Goal: Task Accomplishment & Management: Manage account settings

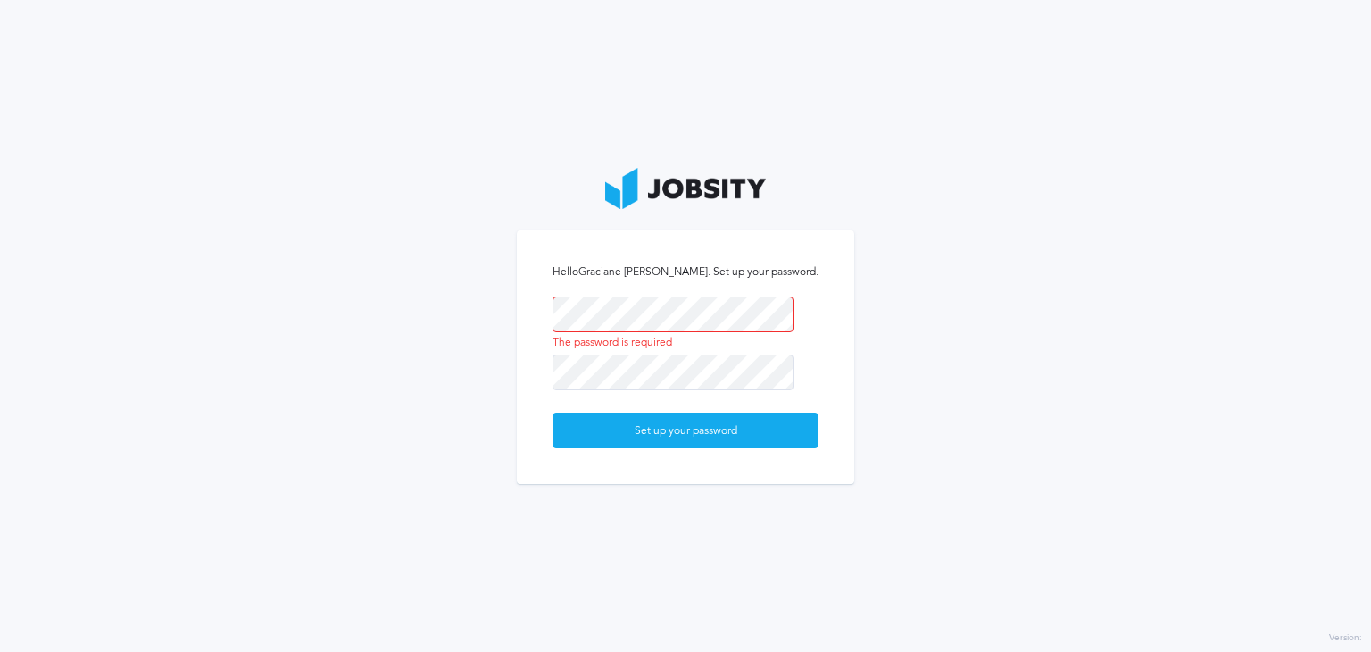
drag, startPoint x: 614, startPoint y: 295, endPoint x: 436, endPoint y: 328, distance: 181.7
click at [436, 328] on section "Hello Graciane [PERSON_NAME] . Set up your password. The password is required S…" at bounding box center [685, 326] width 1371 height 652
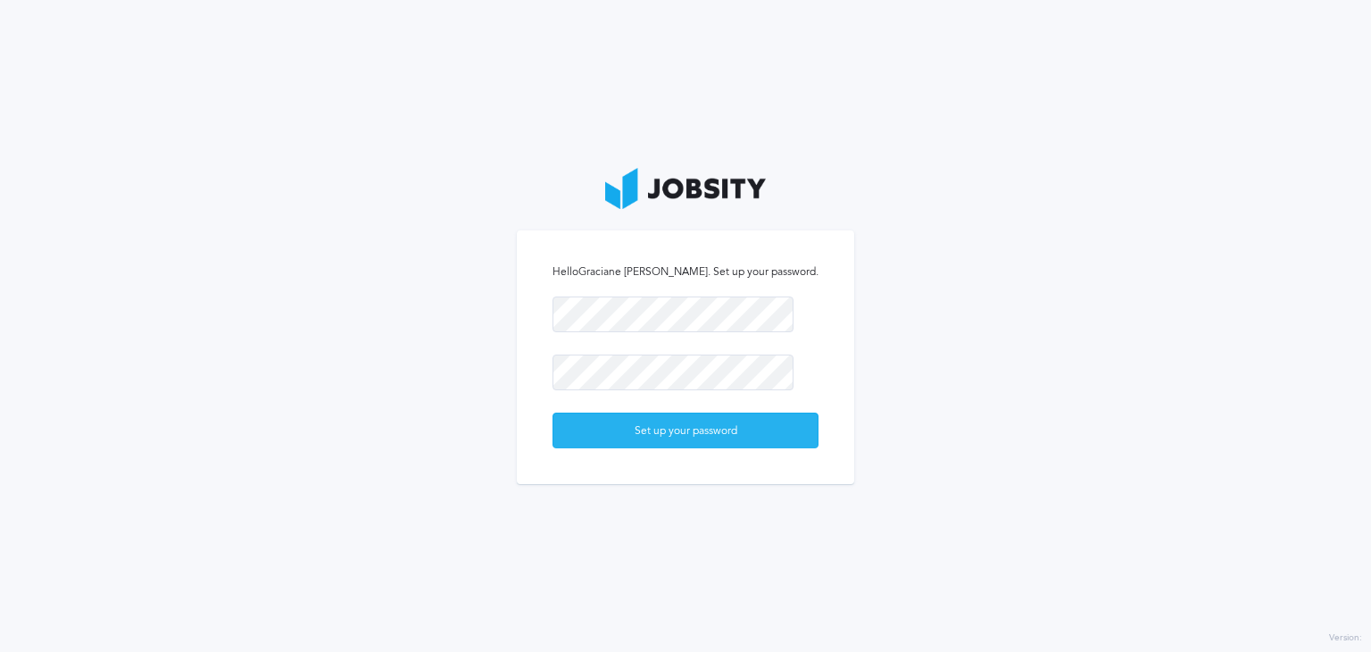
drag, startPoint x: 657, startPoint y: 436, endPoint x: 659, endPoint y: 425, distance: 11.7
click at [658, 436] on div "Set up your password" at bounding box center [685, 431] width 264 height 36
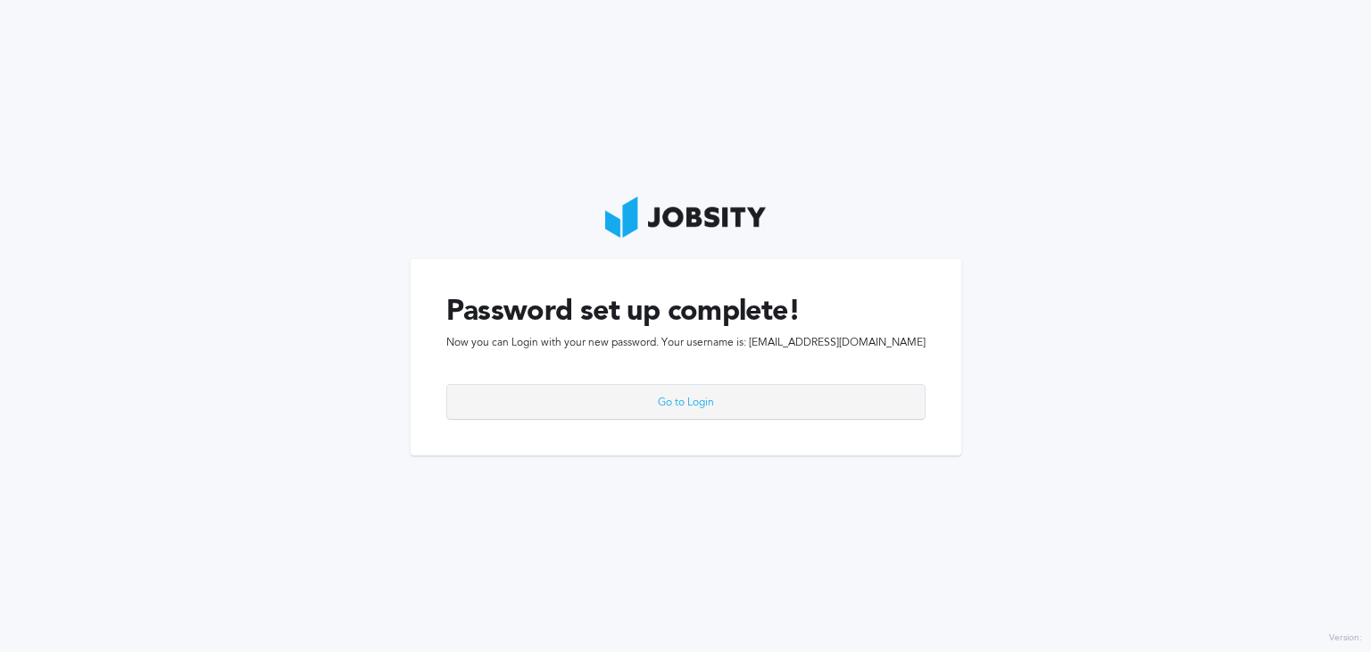
click at [679, 403] on div "Go to Login" at bounding box center [686, 403] width 478 height 36
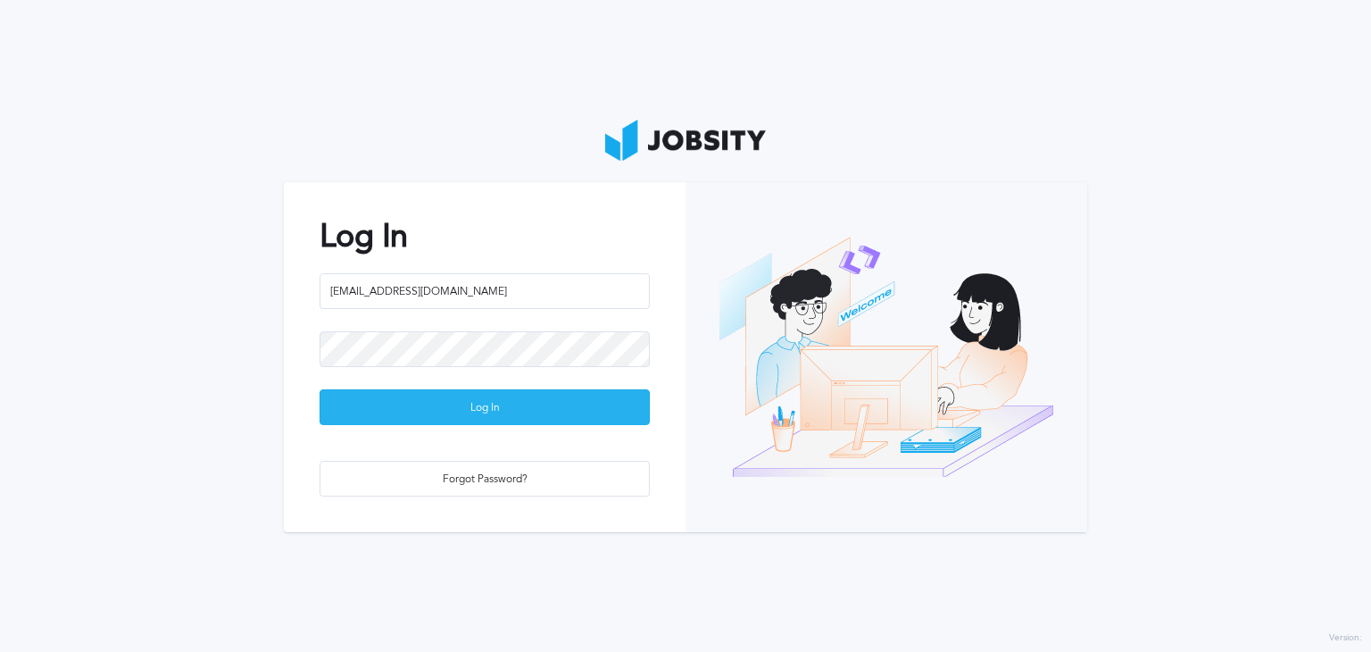
click at [469, 411] on div "Log In" at bounding box center [484, 408] width 328 height 36
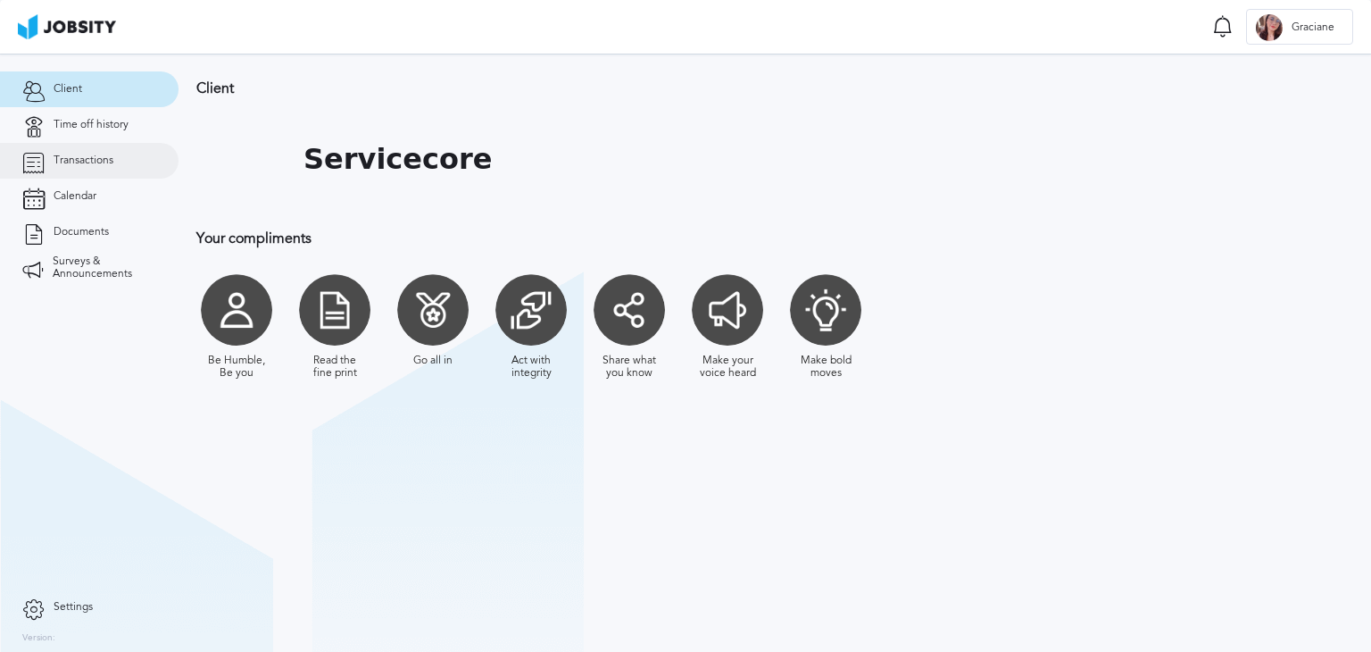
click at [78, 162] on span "Transactions" at bounding box center [84, 160] width 60 height 12
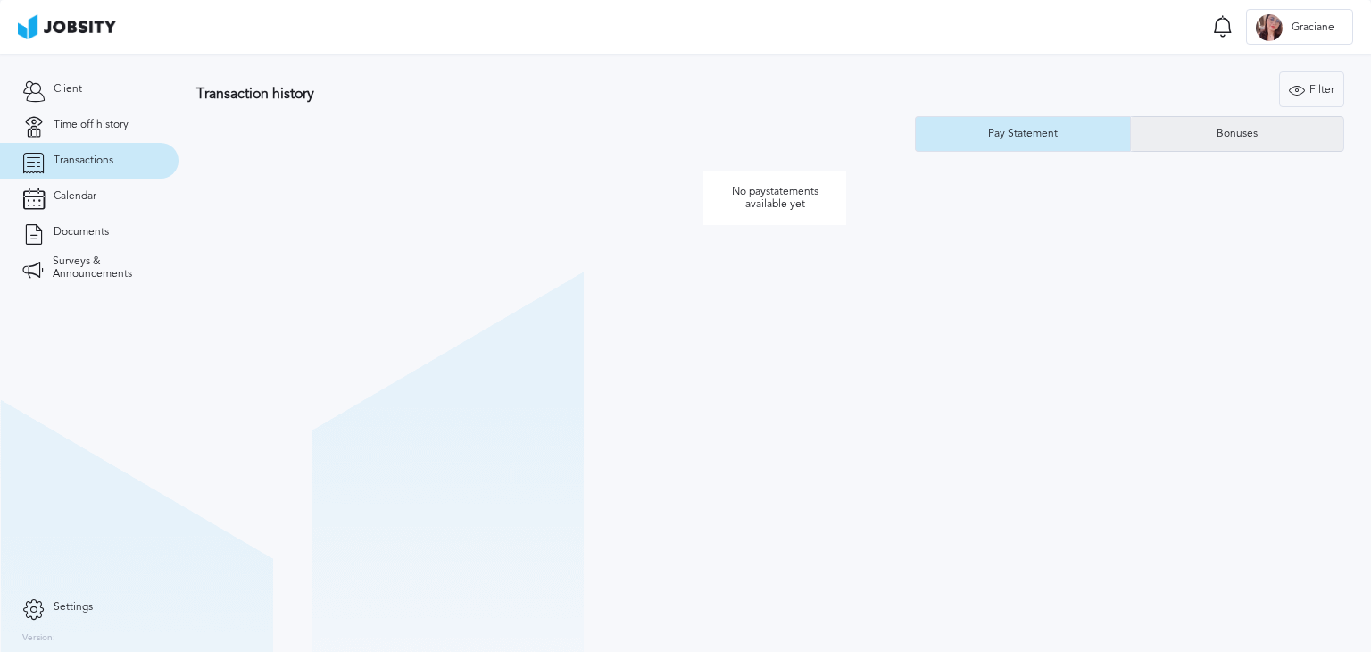
click at [1224, 141] on div "Bonuses" at bounding box center [1237, 134] width 213 height 36
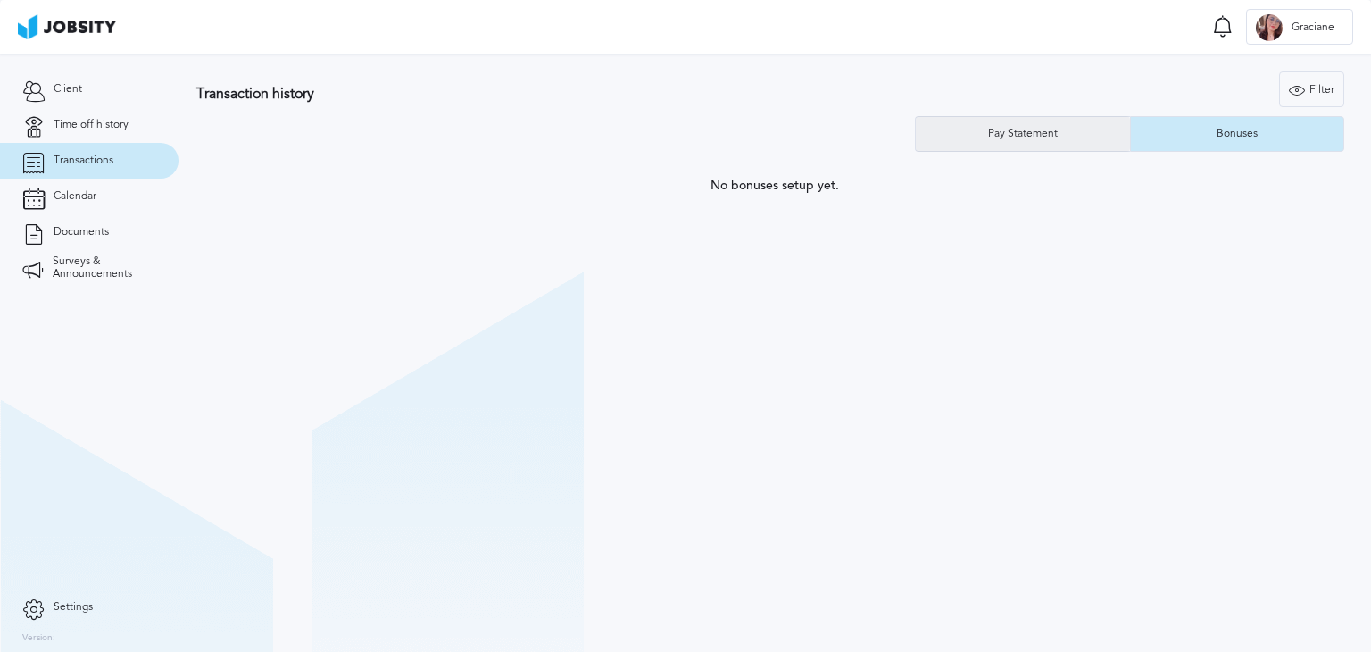
click at [1074, 140] on div "Pay Statement" at bounding box center [1023, 134] width 214 height 36
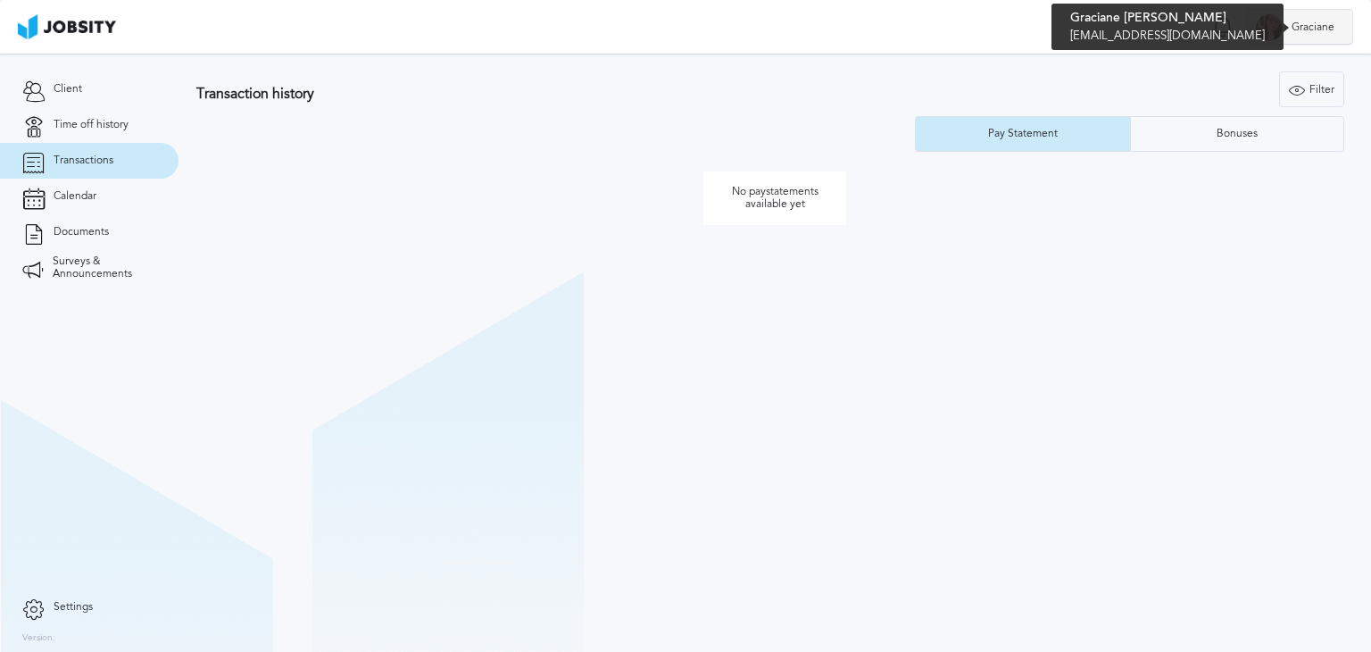
click at [1296, 35] on div "G Graciane" at bounding box center [1299, 28] width 105 height 36
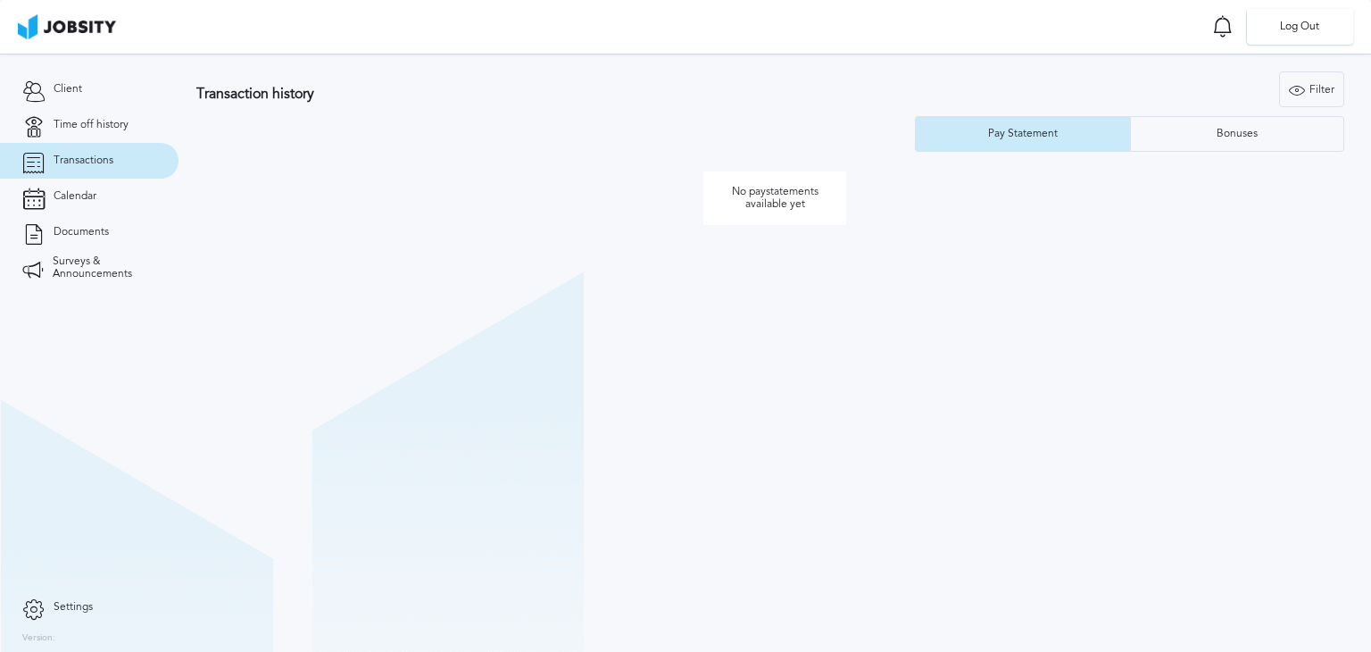
click at [1147, 70] on div "Log Out" at bounding box center [685, 326] width 1371 height 652
click at [1227, 32] on icon at bounding box center [1222, 26] width 21 height 22
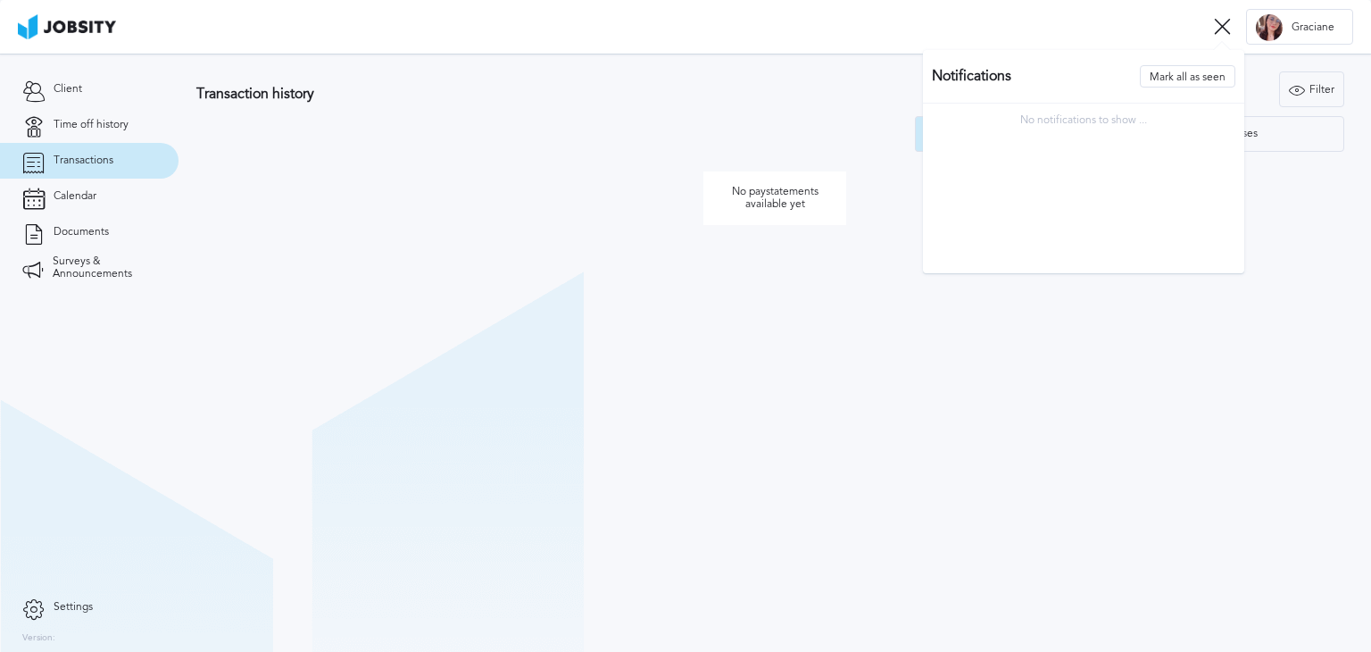
click at [827, 87] on div "Filter Years" at bounding box center [1084, 89] width 520 height 36
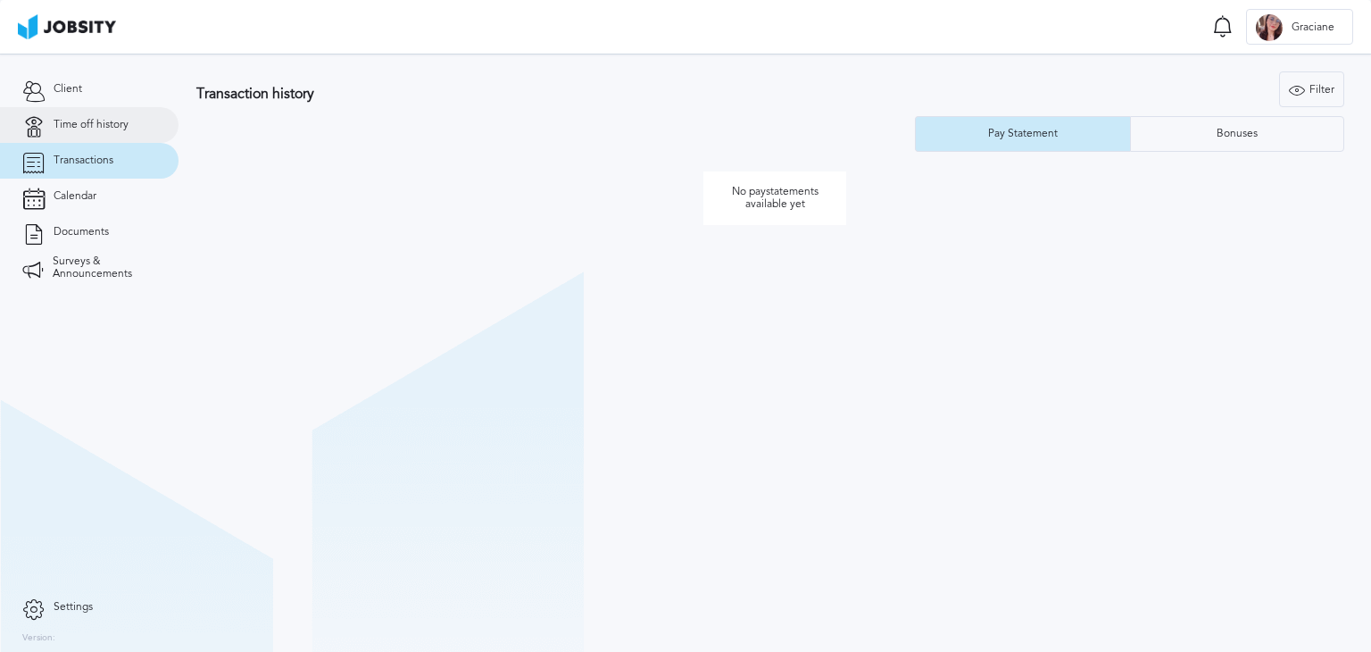
click at [111, 121] on span "Time off history" at bounding box center [91, 125] width 75 height 12
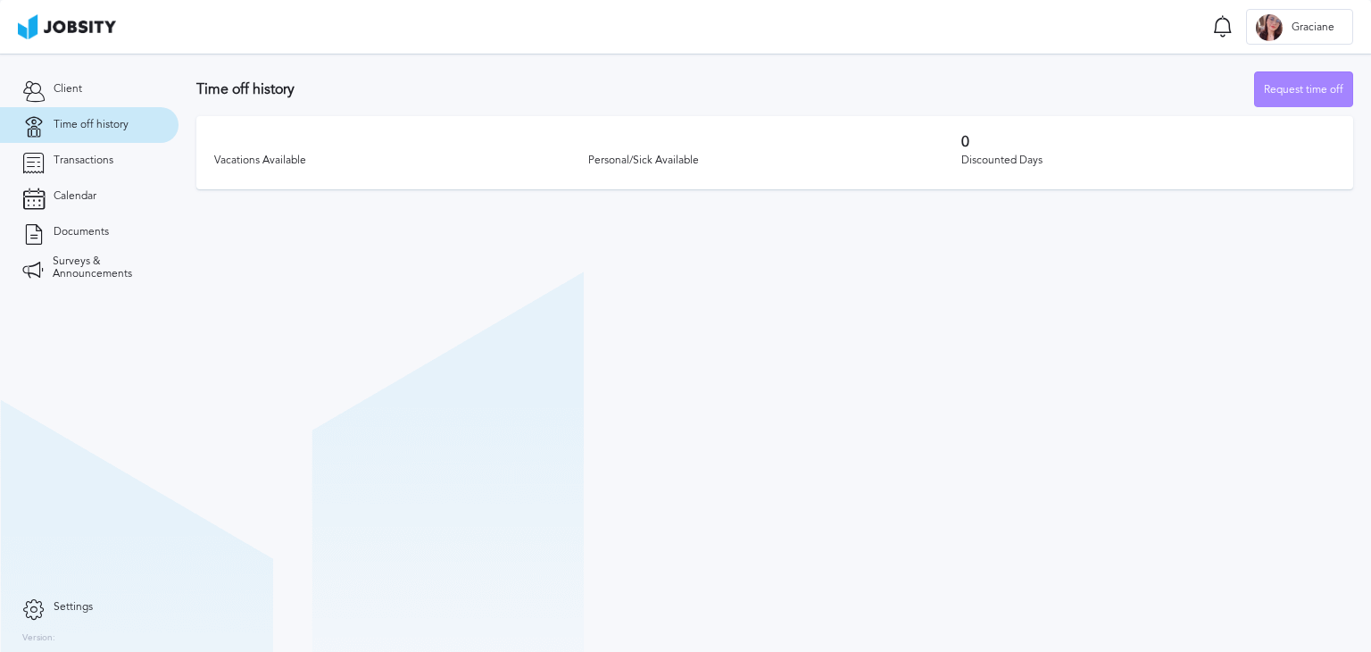
click at [1318, 94] on div "Request time off" at bounding box center [1303, 90] width 97 height 36
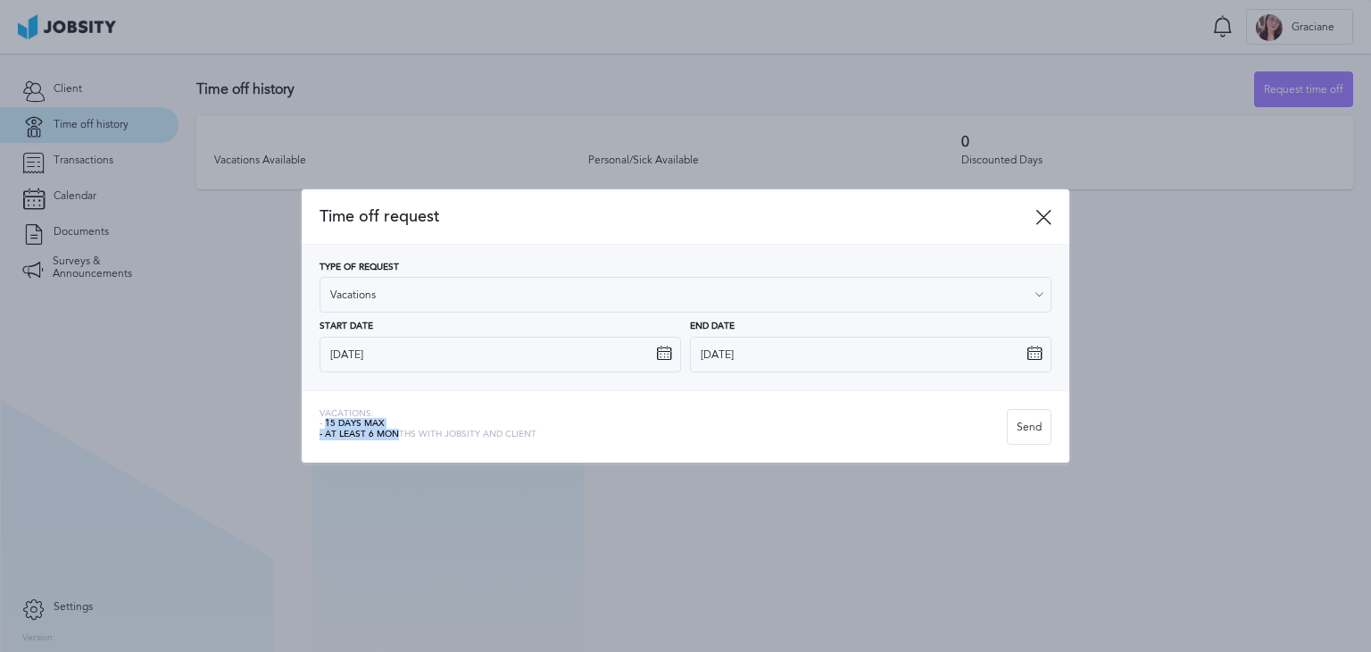
drag, startPoint x: 327, startPoint y: 425, endPoint x: 397, endPoint y: 433, distance: 71.0
click at [397, 433] on div "Vacations: - 15 days max - At least 6 months with jobsity and client" at bounding box center [428, 427] width 217 height 36
click at [412, 410] on span "Vacations:" at bounding box center [428, 414] width 217 height 11
click at [1043, 217] on icon at bounding box center [1043, 217] width 16 height 16
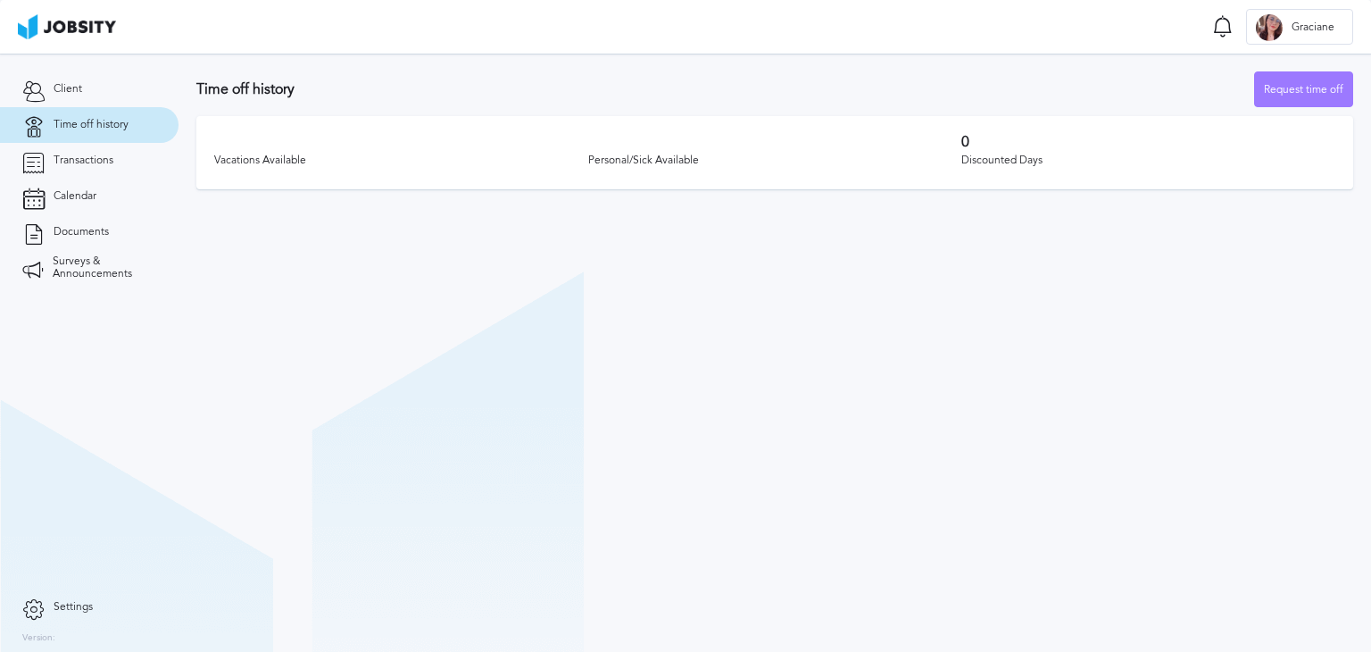
click at [915, 290] on section "Time off history Request time off Vacations Available Personal/Sick Available 0…" at bounding box center [775, 353] width 1192 height 598
drag, startPoint x: 231, startPoint y: 162, endPoint x: 1059, endPoint y: 162, distance: 828.3
click at [1059, 162] on div "Vacations Available Personal/Sick Available 0 Discounted Days" at bounding box center [774, 152] width 1157 height 73
click at [831, 247] on section "Time off history Request time off Vacations Available Personal/Sick Available 0…" at bounding box center [775, 353] width 1192 height 598
drag, startPoint x: 605, startPoint y: 162, endPoint x: 669, endPoint y: 162, distance: 64.3
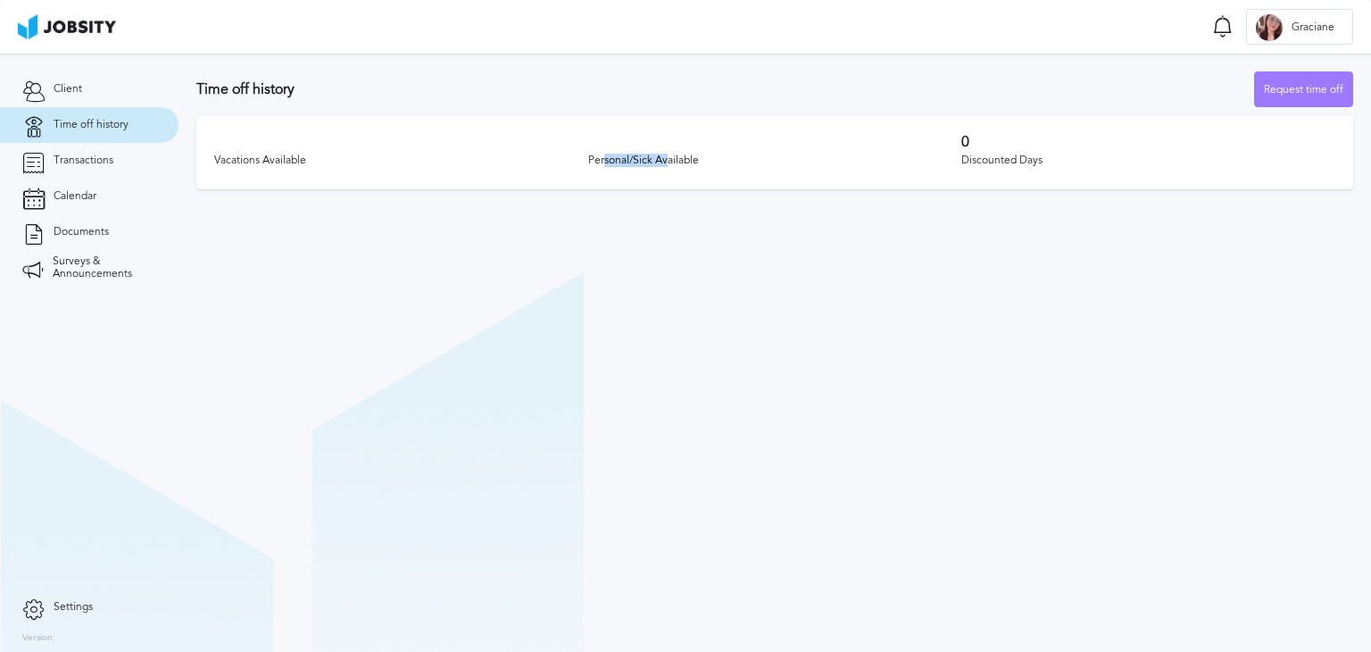
click at [669, 162] on div "Personal/Sick Available" at bounding box center [775, 160] width 374 height 12
click at [657, 220] on section "Time off history Request time off Vacations Available Personal/Sick Available 0…" at bounding box center [775, 353] width 1192 height 598
click at [106, 227] on span "Documents" at bounding box center [81, 232] width 55 height 12
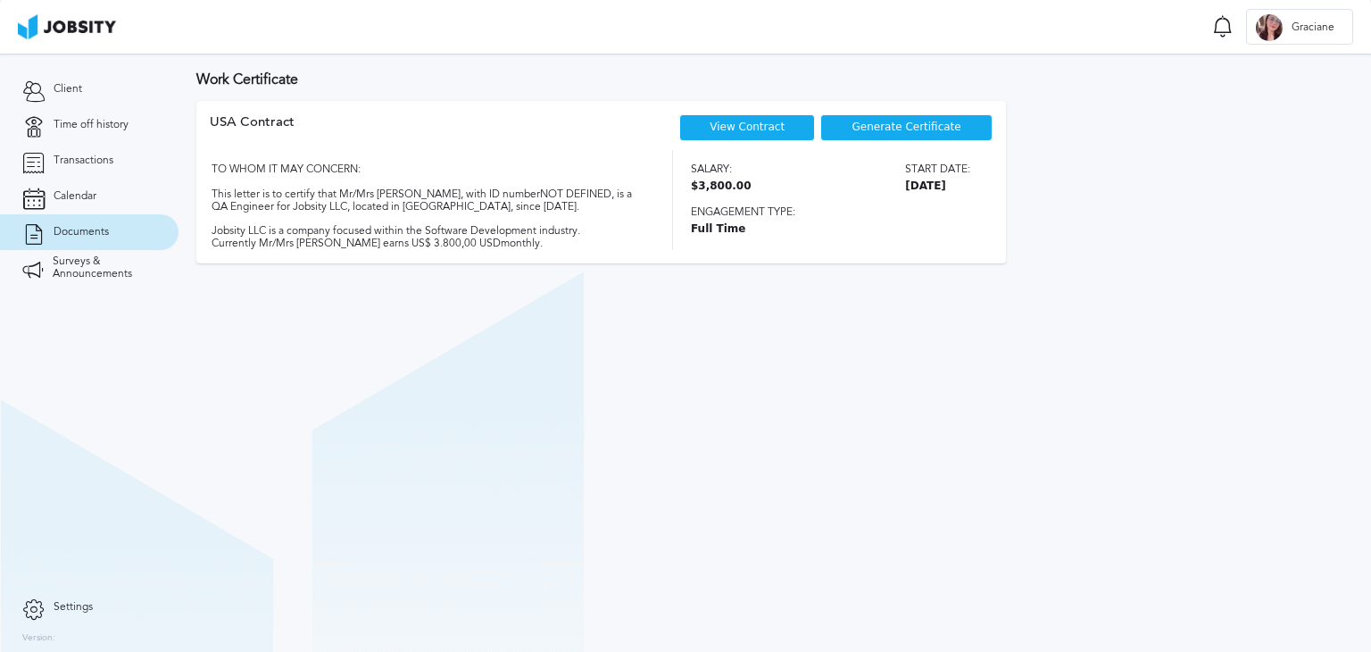
click at [897, 132] on span "Generate Certificate" at bounding box center [906, 127] width 109 height 12
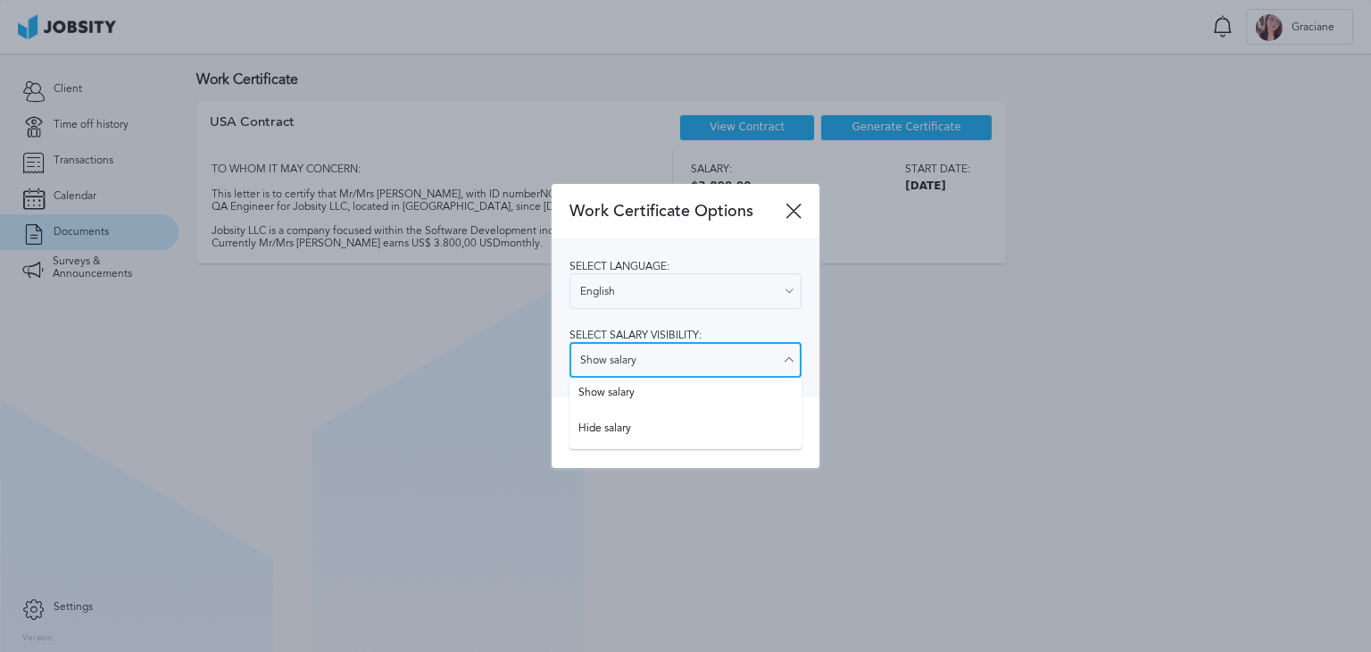
click at [678, 358] on input "Show salary" at bounding box center [685, 360] width 232 height 36
click at [650, 243] on div "Select language: English English Spanish Select salary visibility: Show salary …" at bounding box center [686, 317] width 268 height 156
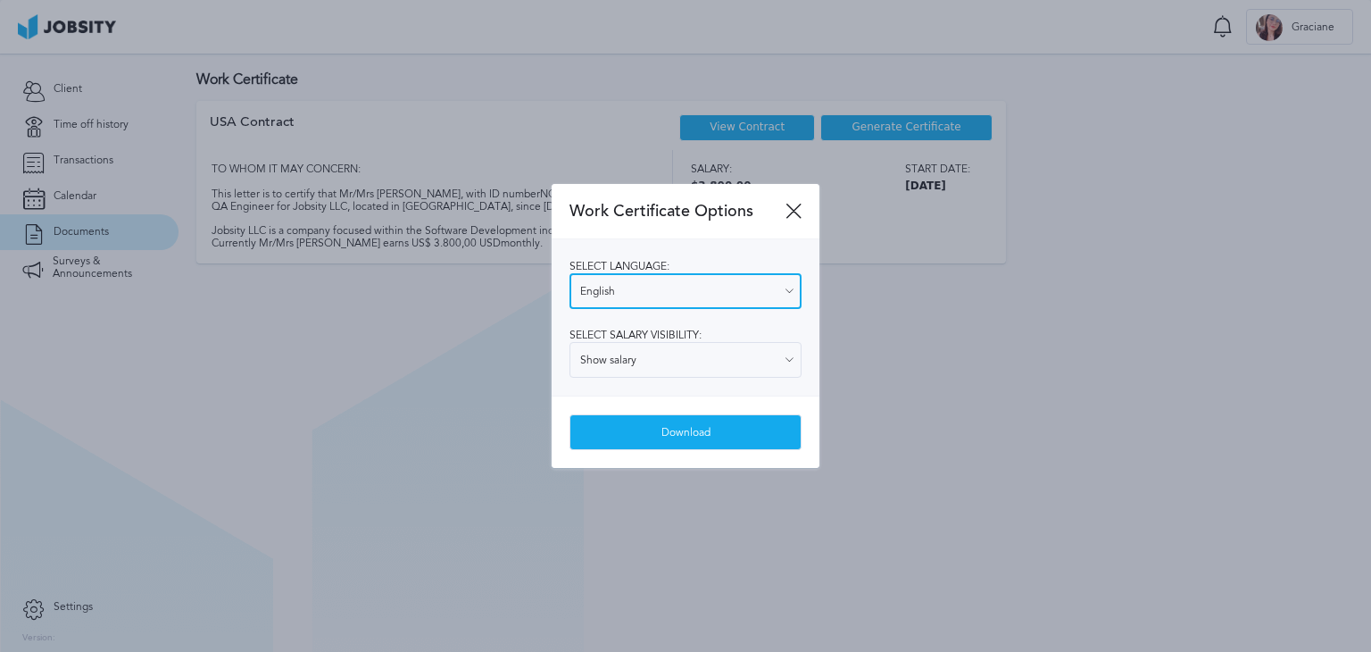
click at [710, 293] on input "English" at bounding box center [685, 291] width 232 height 36
click at [792, 215] on icon at bounding box center [793, 211] width 16 height 16
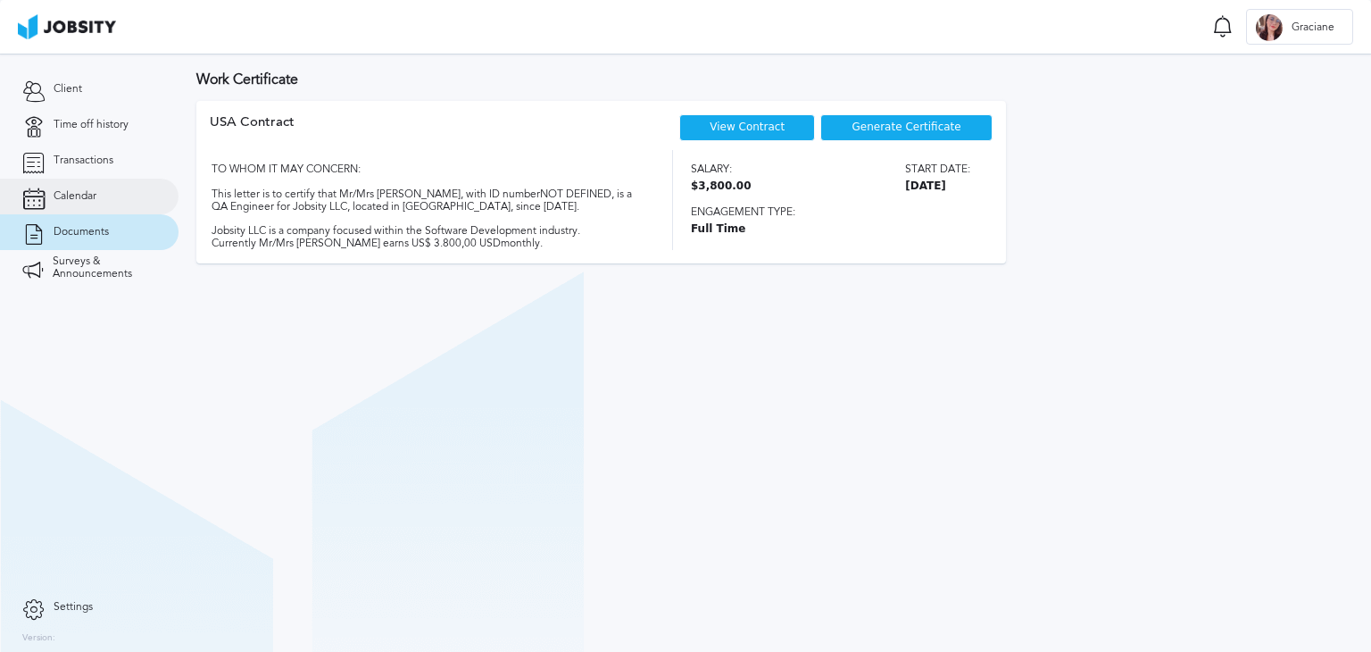
click at [70, 195] on span "Calendar" at bounding box center [75, 196] width 43 height 12
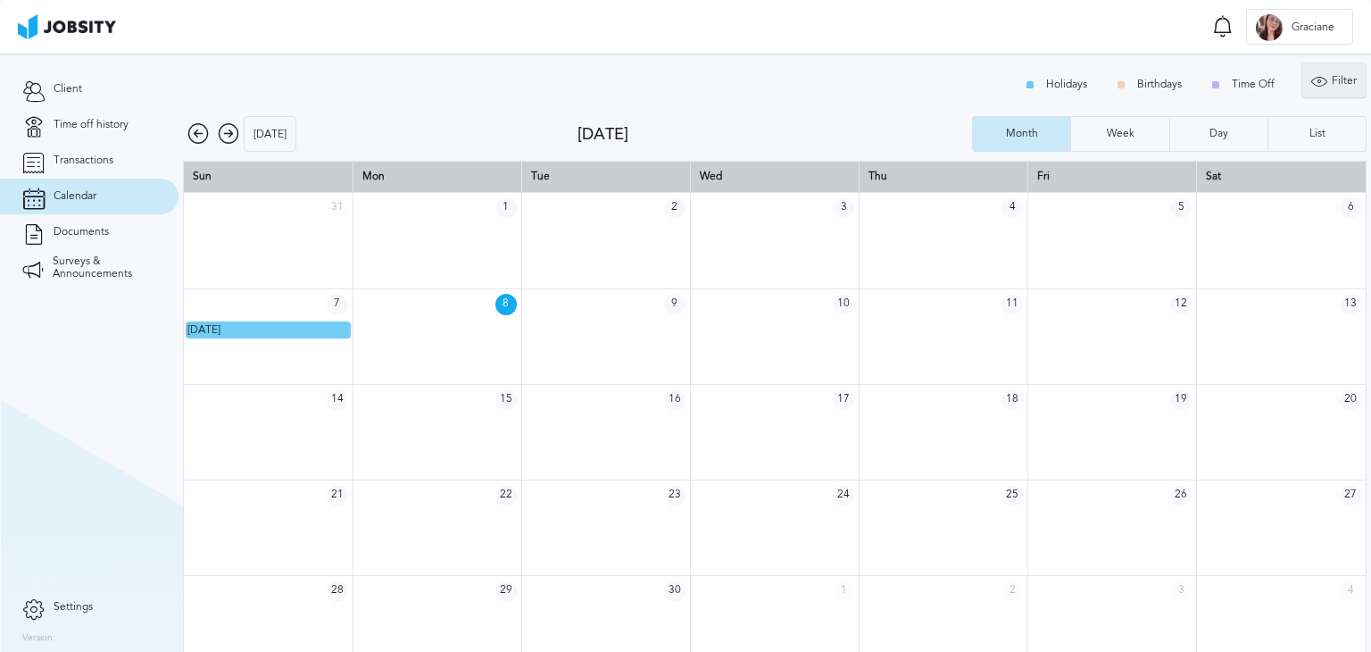
click at [1316, 87] on div "Filter" at bounding box center [1333, 81] width 63 height 36
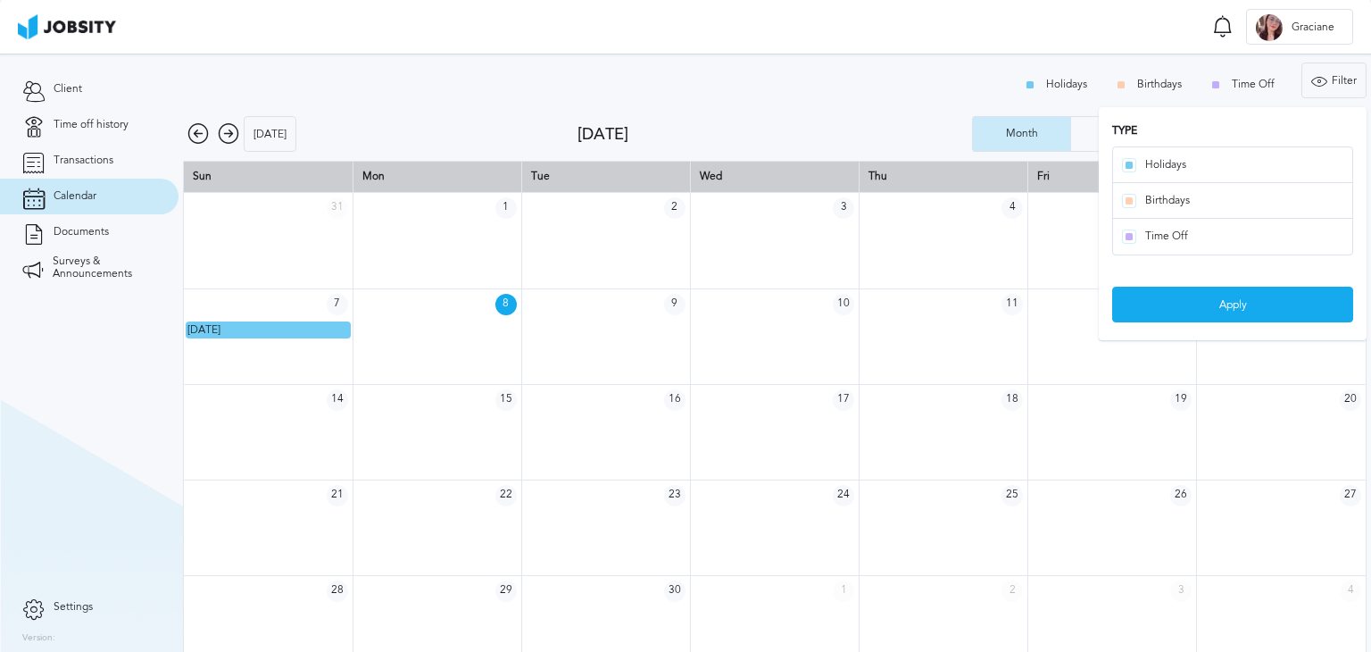
click at [899, 87] on div "Holidays Birthdays Time Off Filter Type Holidays Birthdays Time Off Apply" at bounding box center [775, 84] width 1184 height 45
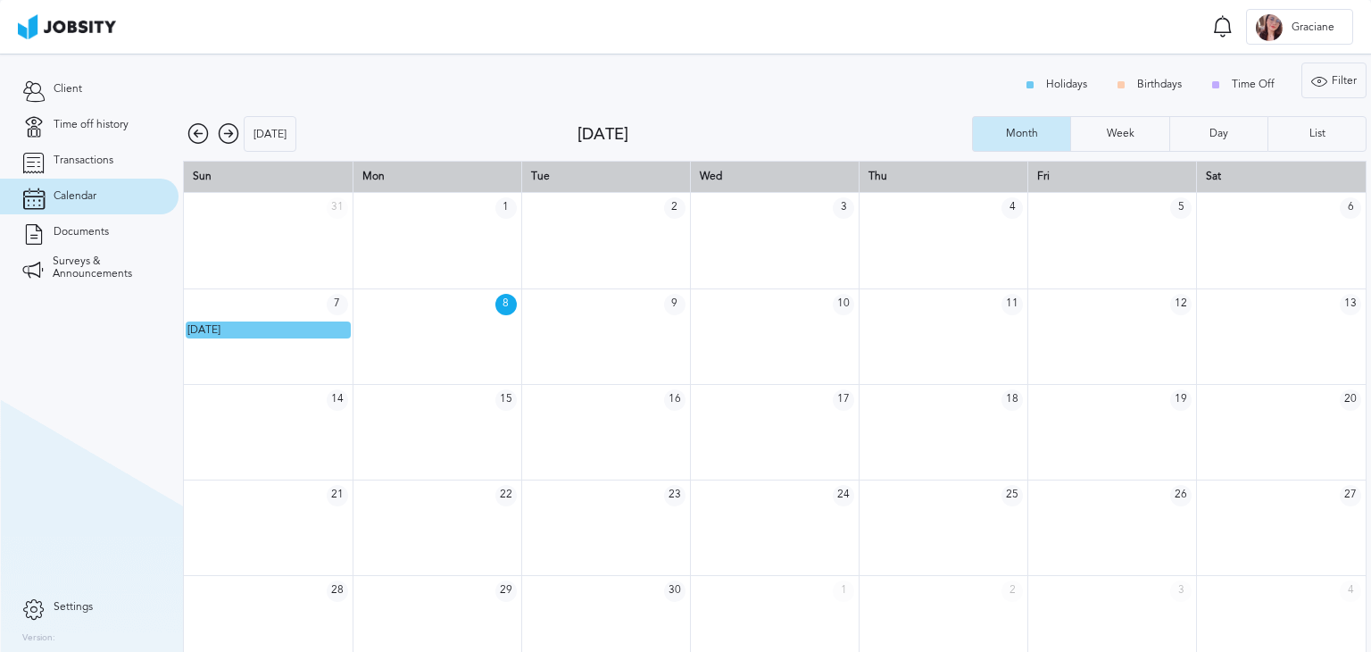
click at [70, 615] on link "Settings" at bounding box center [89, 607] width 179 height 36
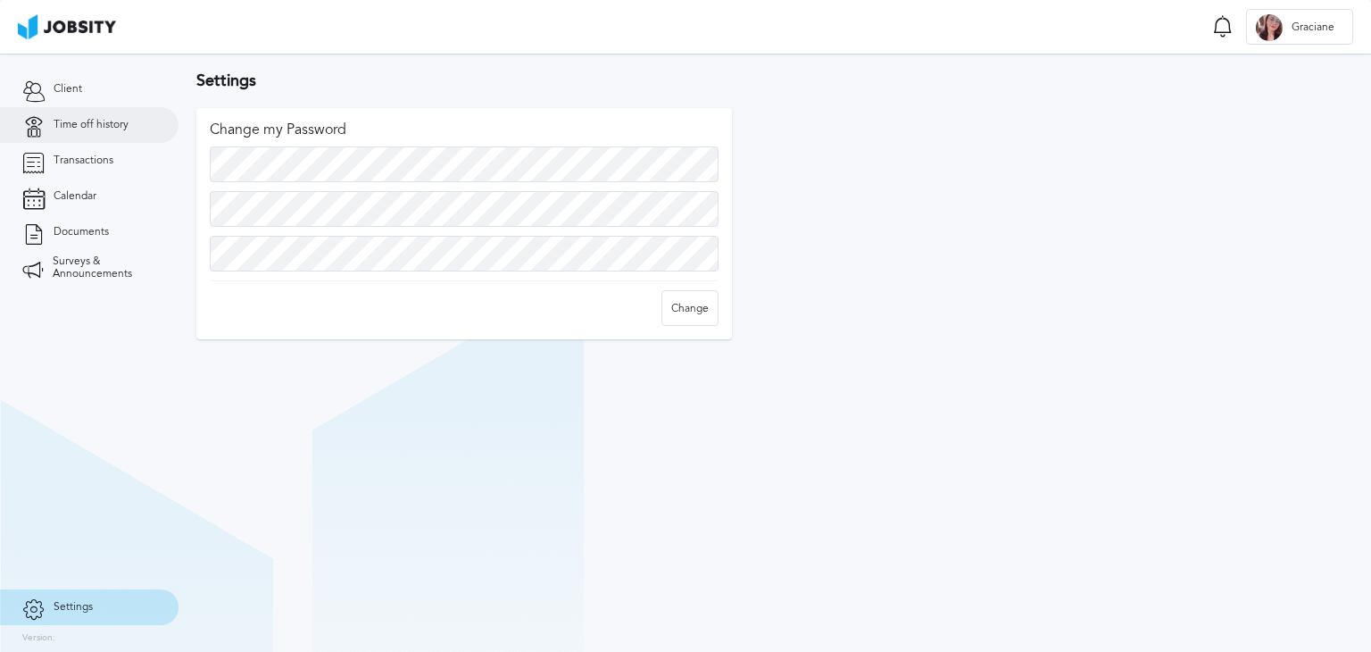
click at [72, 127] on span "Time off history" at bounding box center [91, 125] width 75 height 12
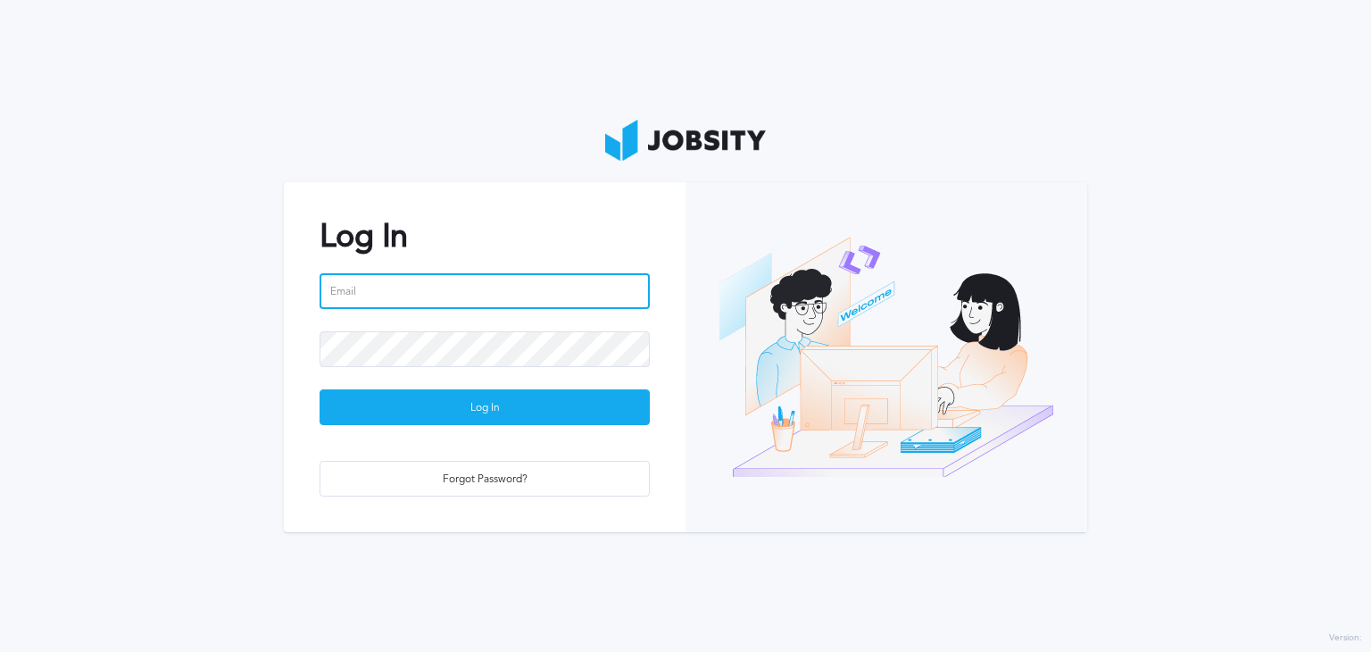
click at [375, 297] on input "email" at bounding box center [485, 291] width 330 height 36
type input "[EMAIL_ADDRESS][DOMAIN_NAME]"
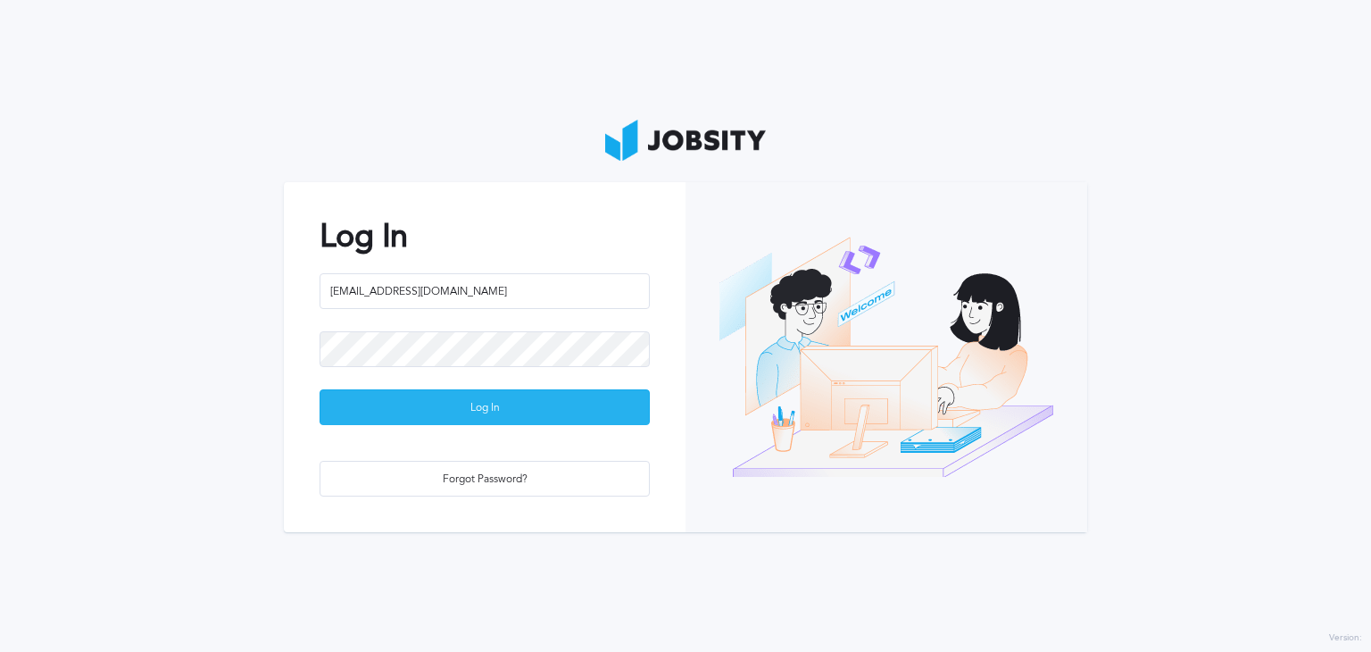
click at [460, 407] on div "Log In" at bounding box center [484, 408] width 328 height 36
